Goal: Task Accomplishment & Management: Use online tool/utility

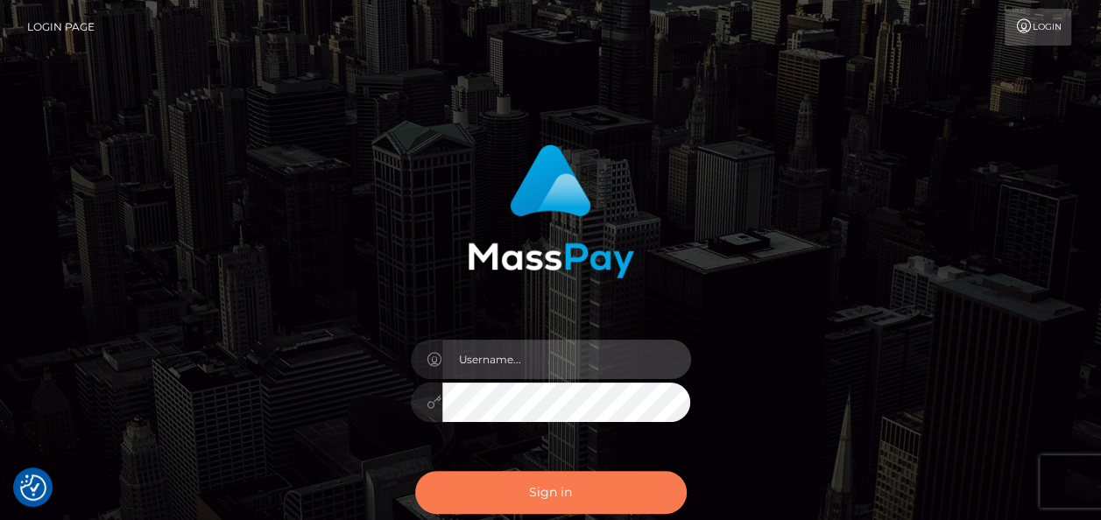
type input "india.of"
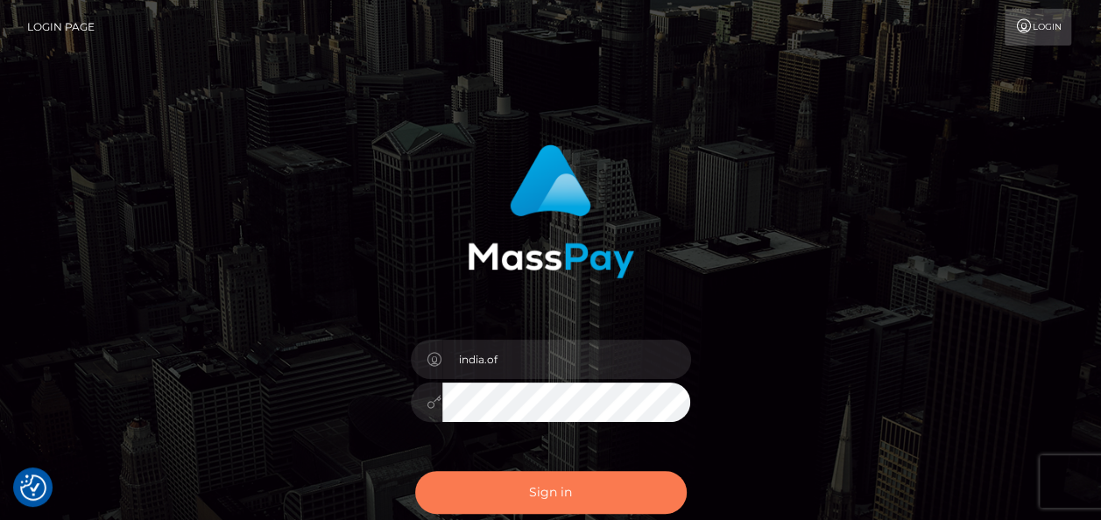
click at [589, 476] on button "Sign in" at bounding box center [551, 492] width 272 height 43
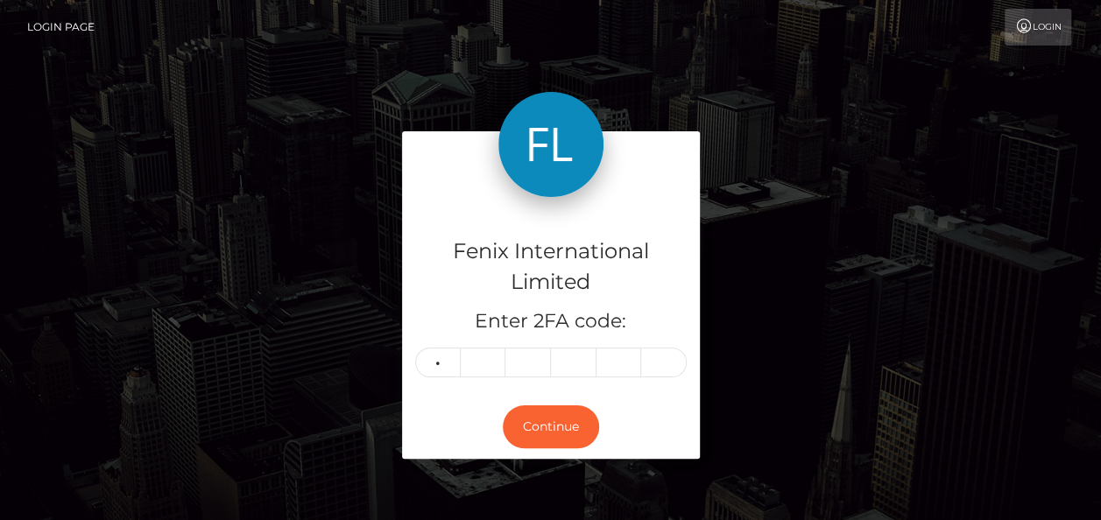
type input "0"
type input "6"
type input "2"
type input "8"
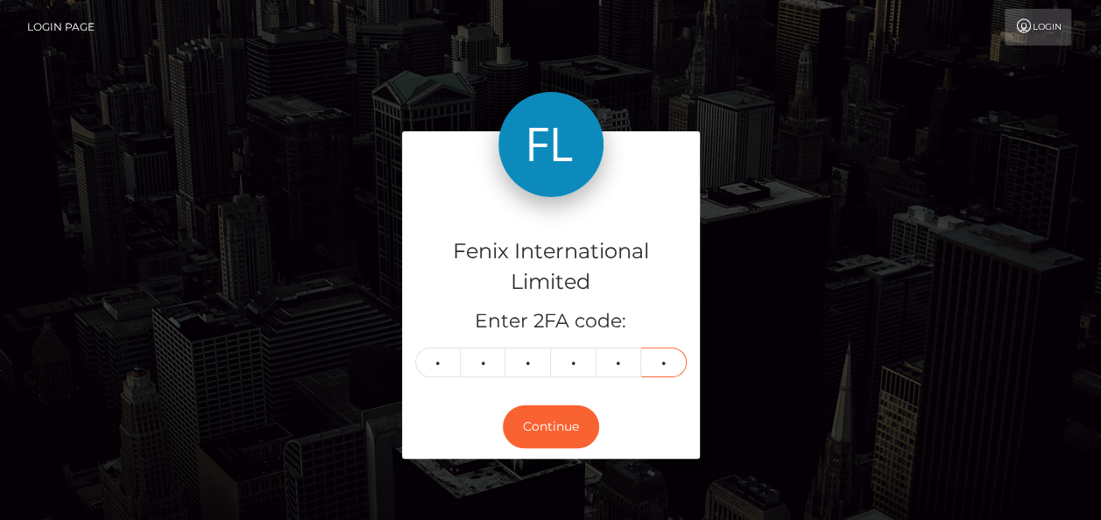
type input "1"
click at [534, 253] on h4 "Fenix International Limited" at bounding box center [551, 266] width 272 height 61
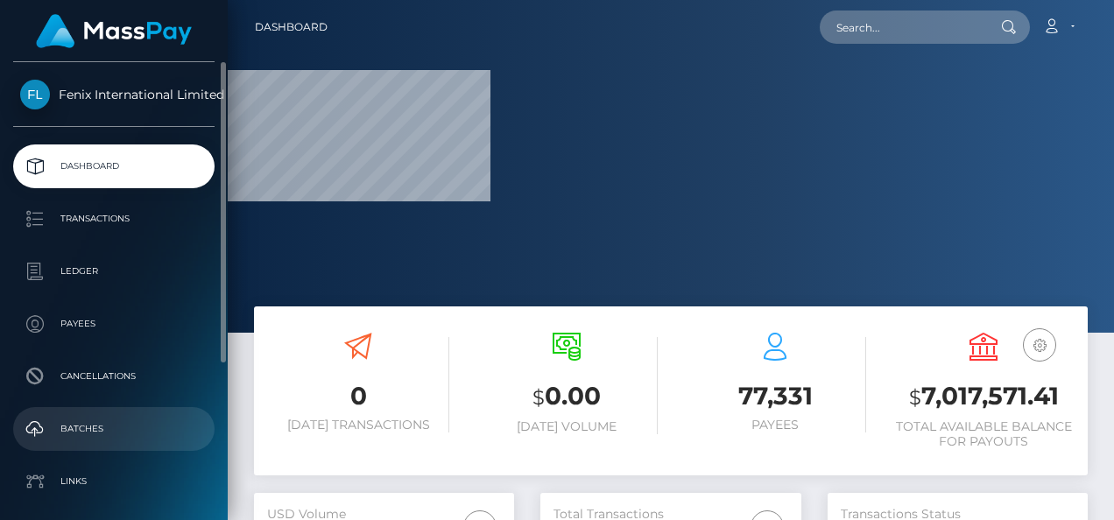
click at [126, 427] on p "Batches" at bounding box center [113, 429] width 187 height 26
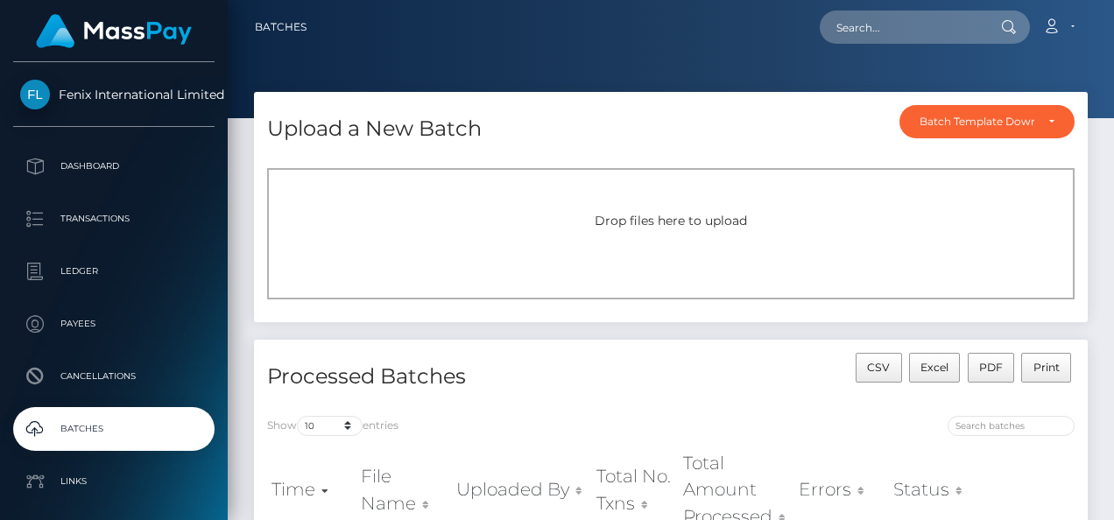
click at [747, 242] on div "Drop files here to upload" at bounding box center [671, 233] width 808 height 131
click at [594, 268] on div "Drop files here to upload" at bounding box center [671, 233] width 808 height 131
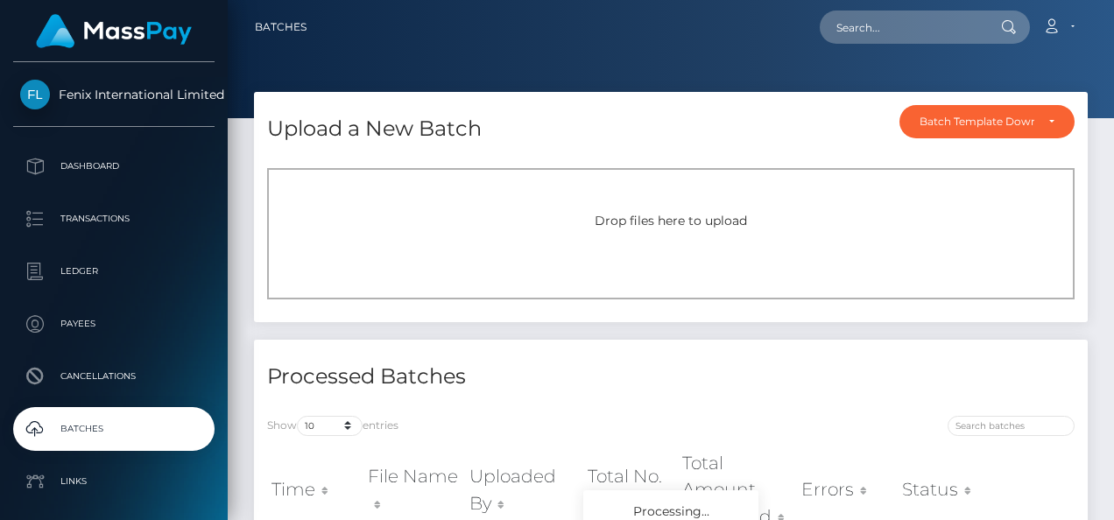
click at [588, 195] on div "Drop files here to upload" at bounding box center [671, 233] width 808 height 131
click at [607, 194] on div "Drop files here to upload" at bounding box center [671, 233] width 808 height 131
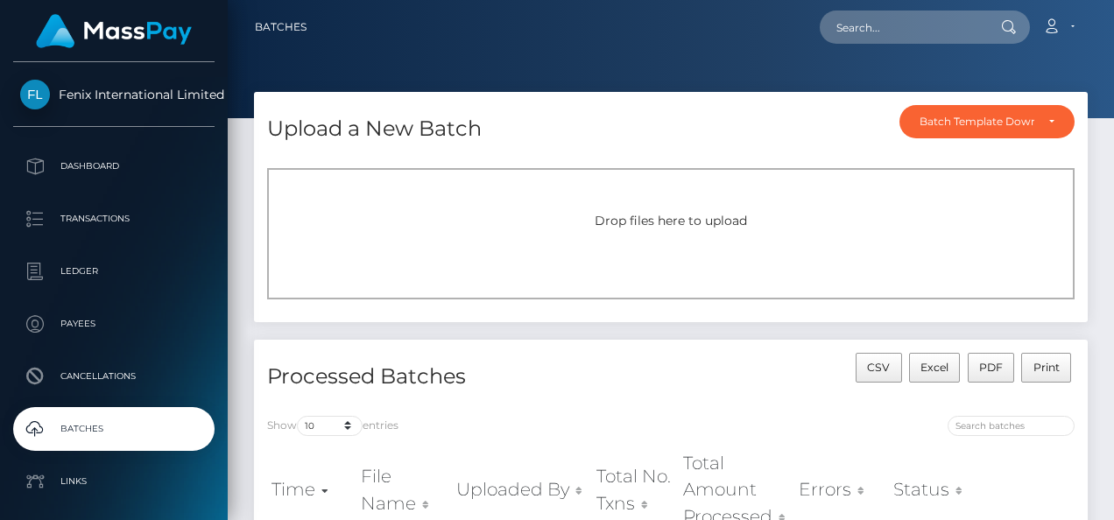
click at [505, 200] on div "Drop files here to upload" at bounding box center [671, 233] width 808 height 131
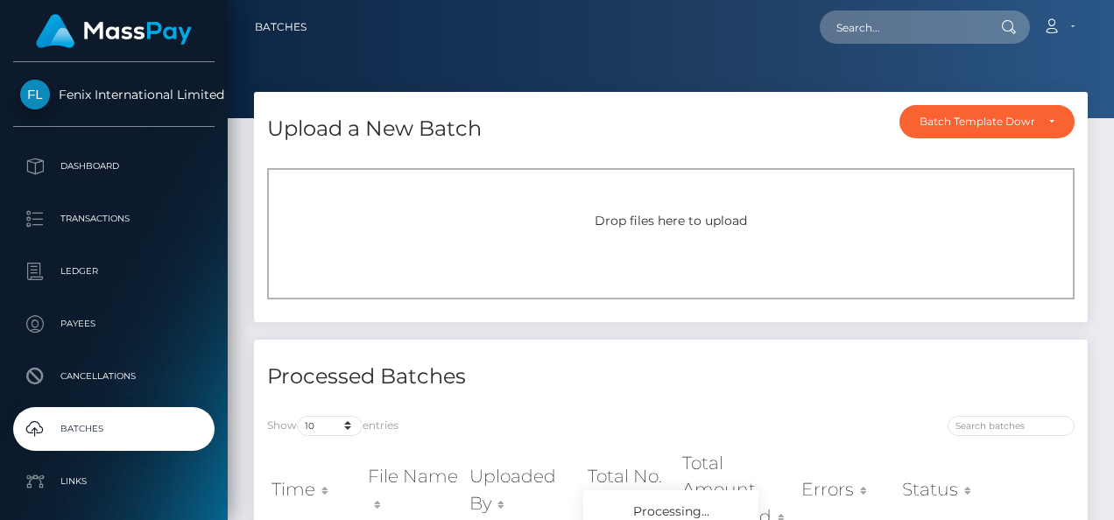
click at [440, 212] on div "Drop files here to upload" at bounding box center [670, 221] width 769 height 18
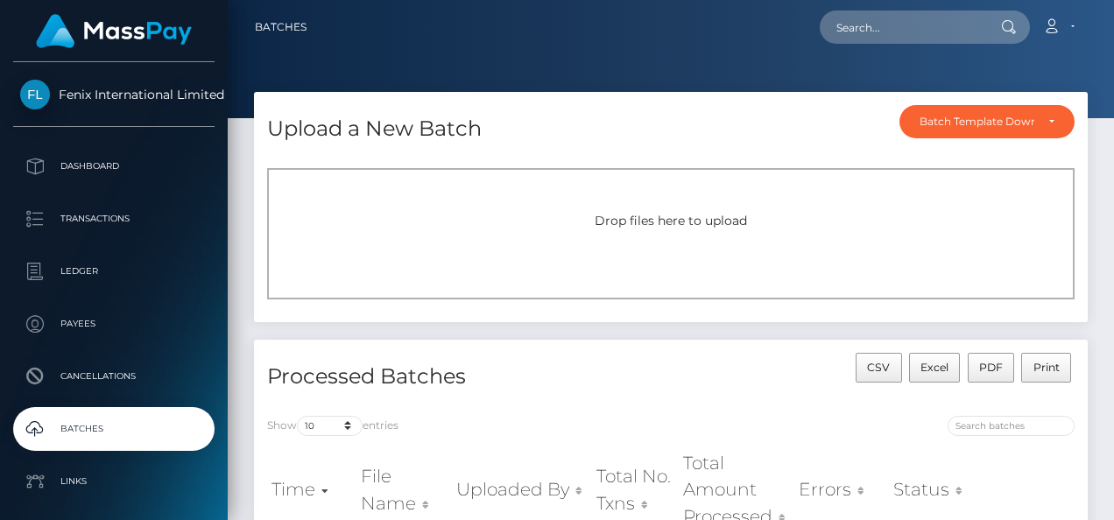
click at [551, 237] on div "Drop files here to upload" at bounding box center [671, 233] width 808 height 131
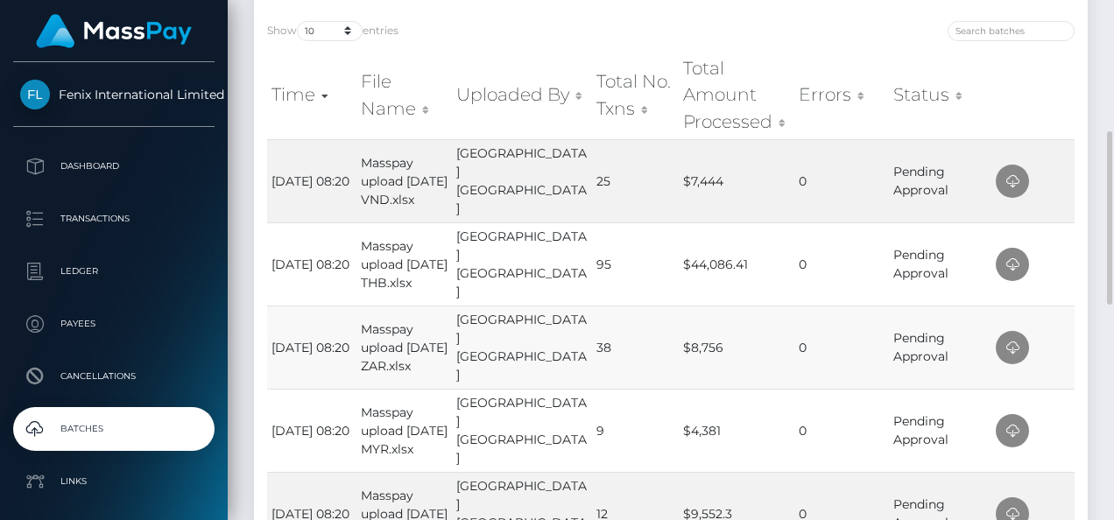
scroll to position [570, 0]
